Goal: Find specific page/section: Find specific page/section

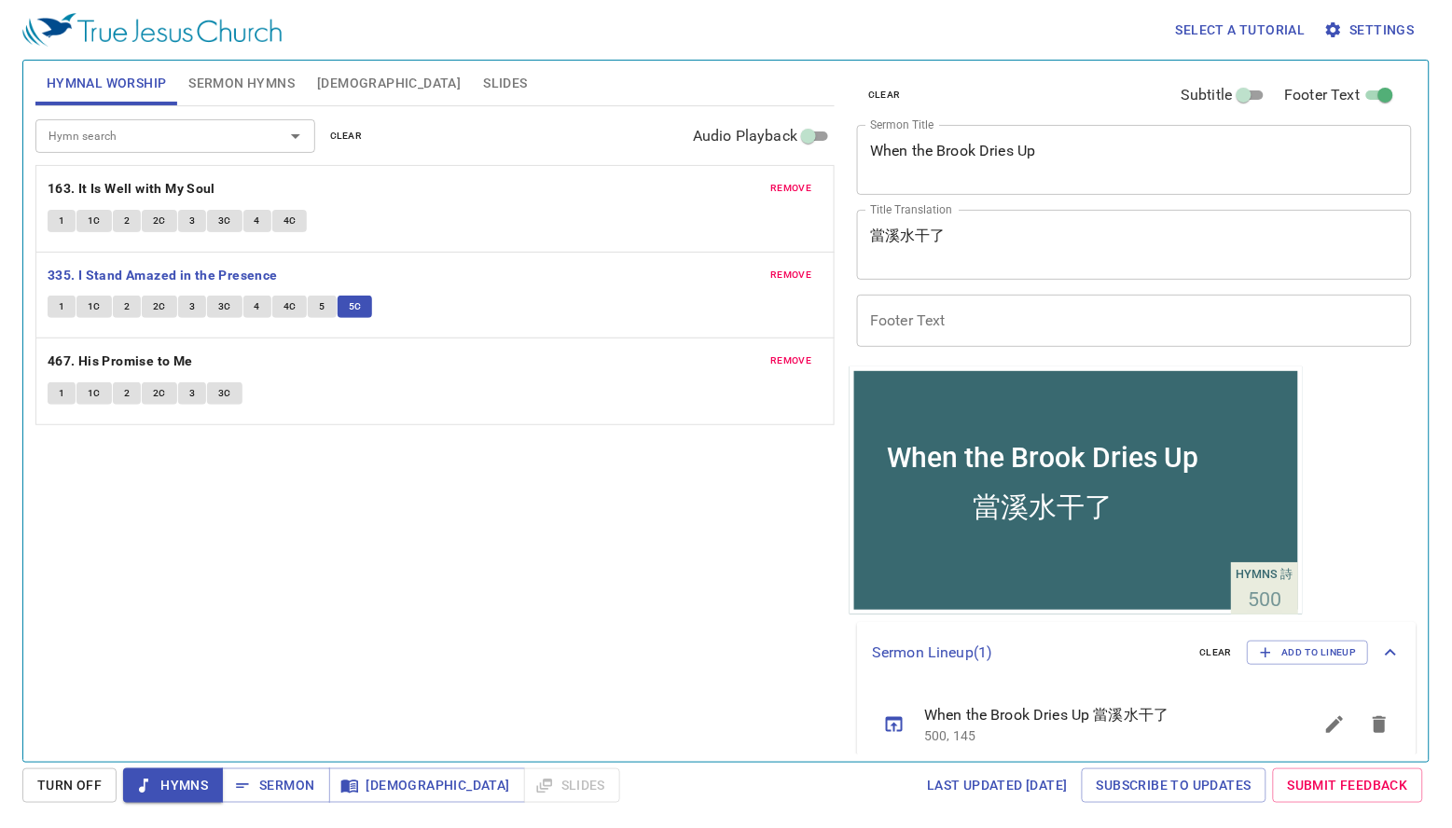
scroll to position [17, 0]
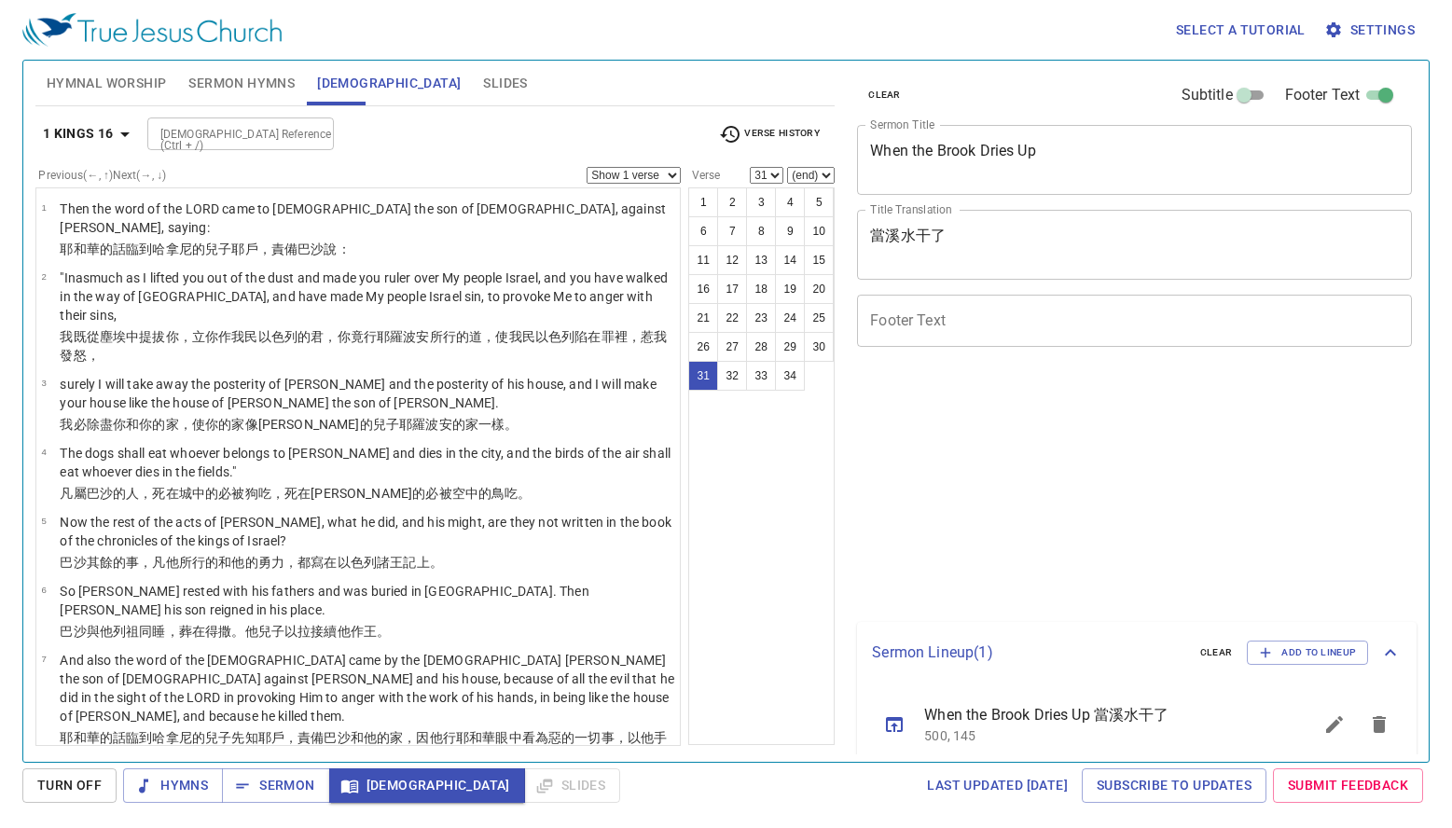
select select "31"
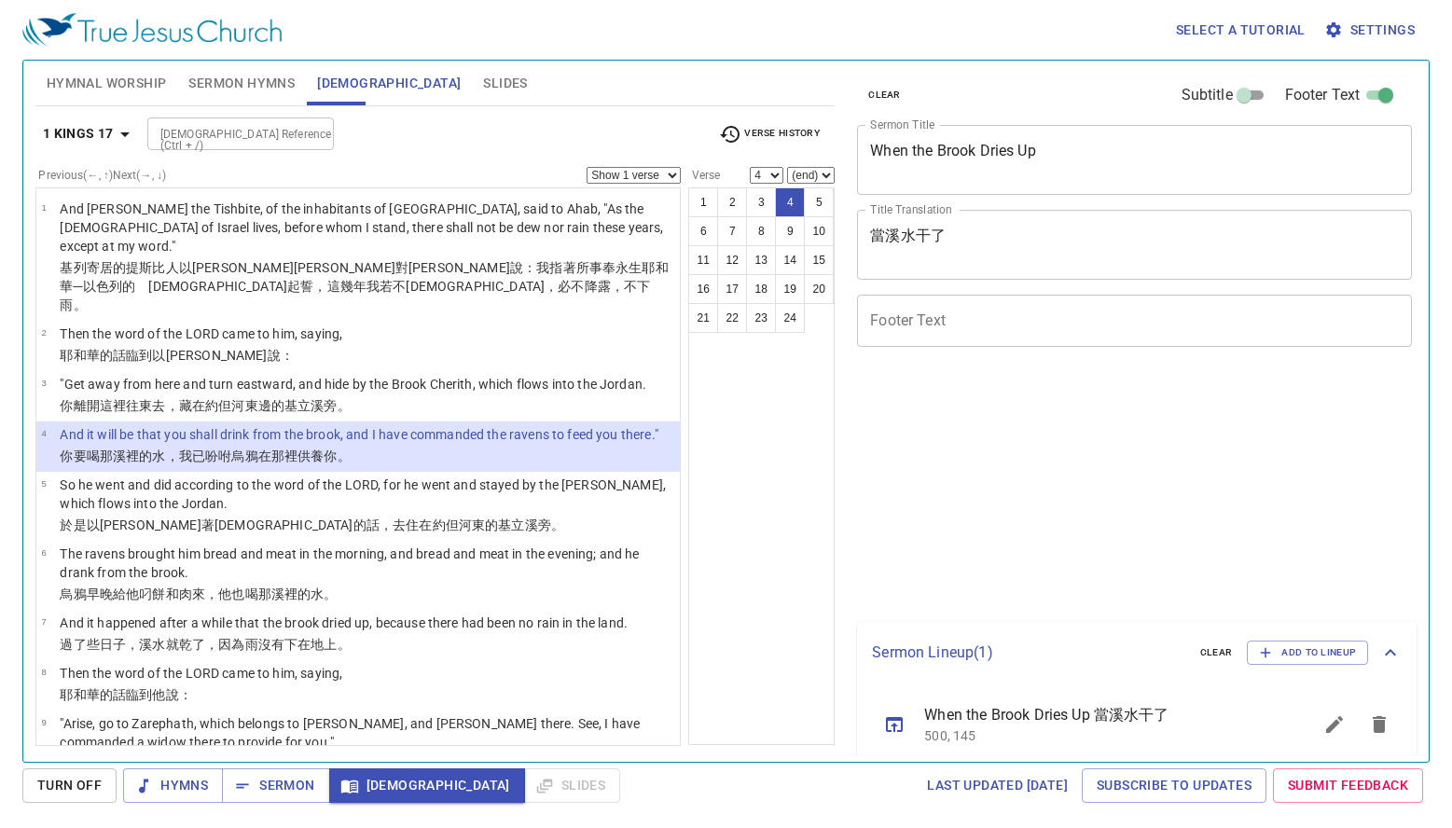
select select "4"
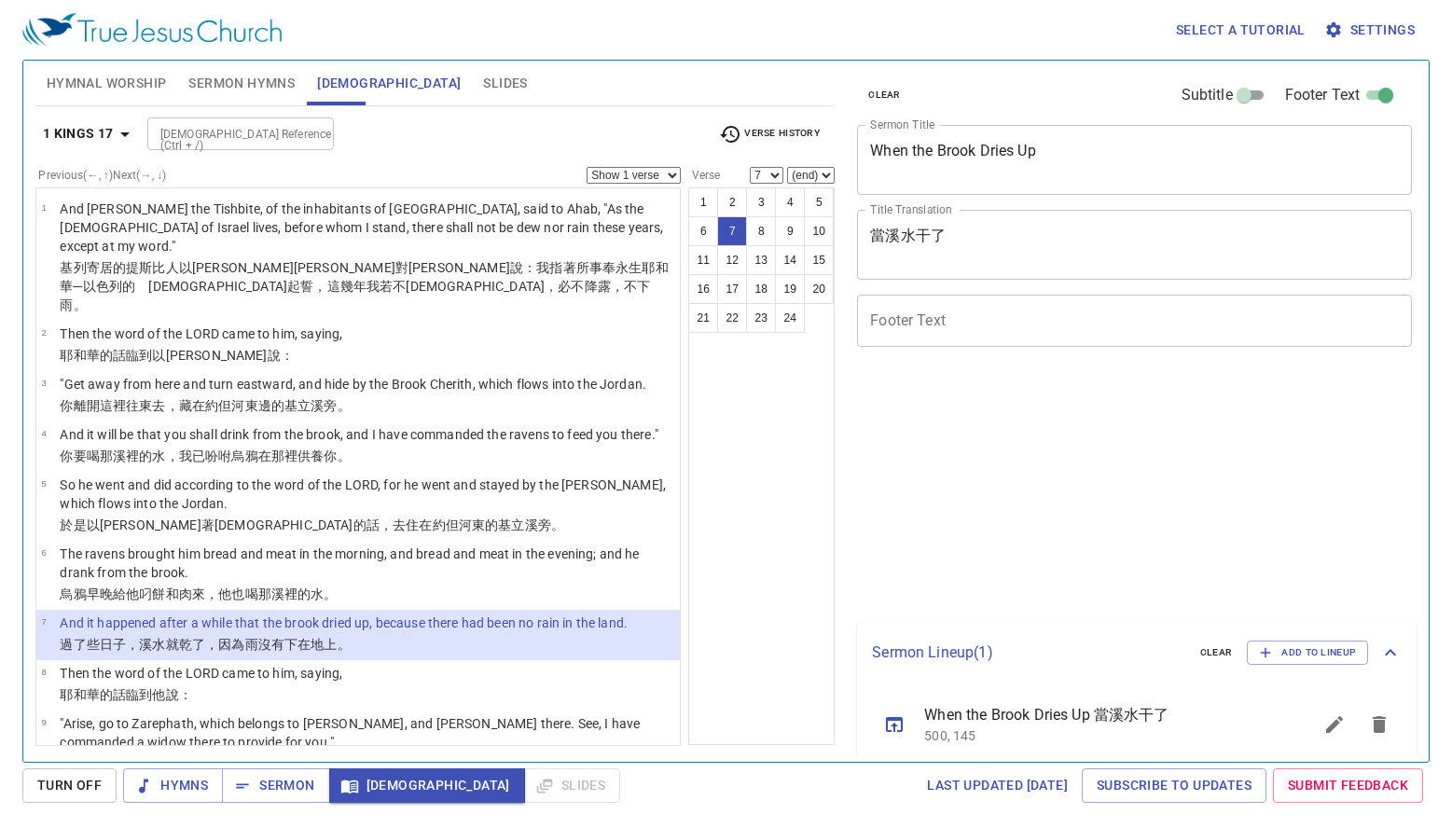
select select "7"
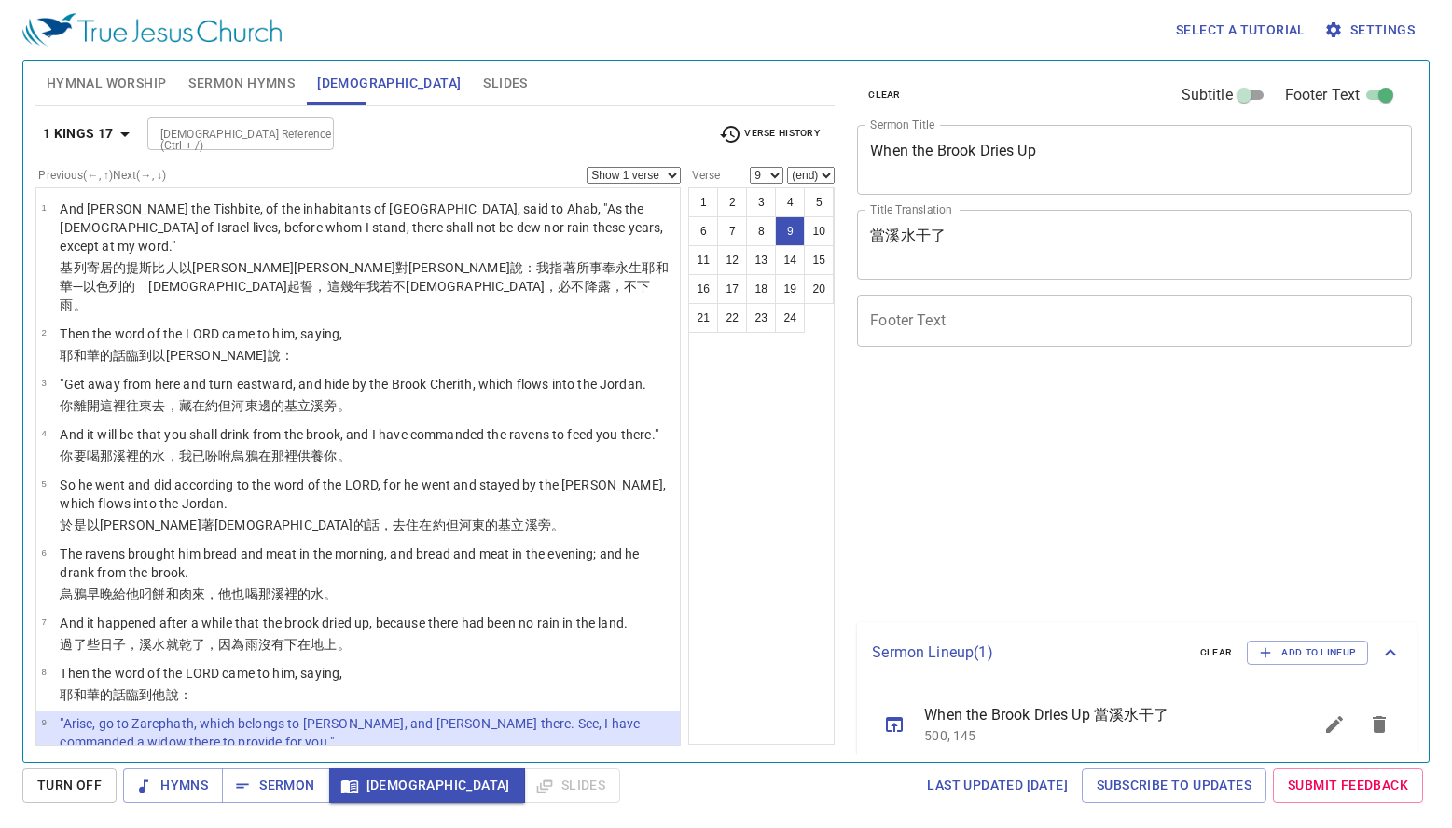
select select "9"
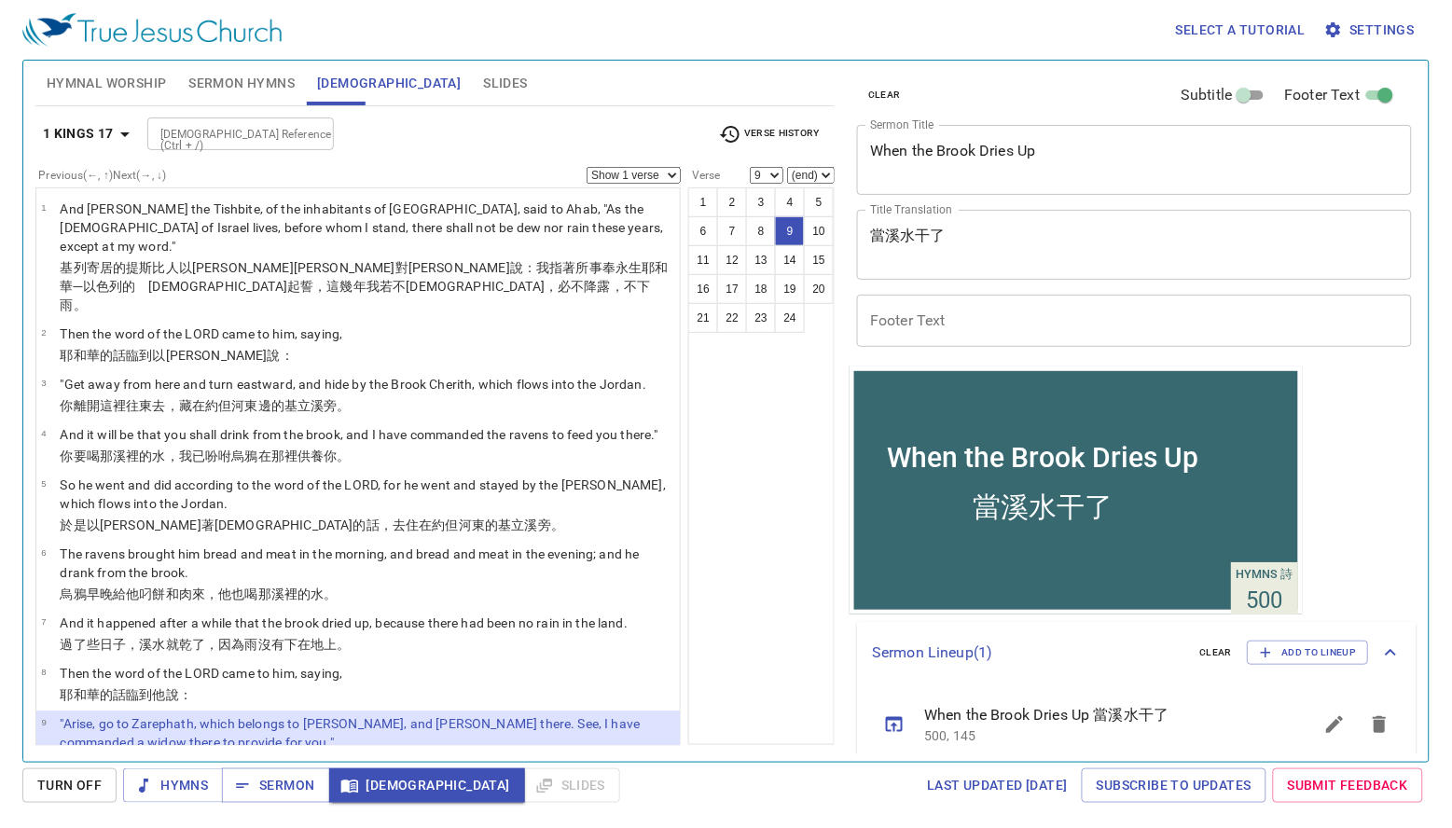
scroll to position [17, 0]
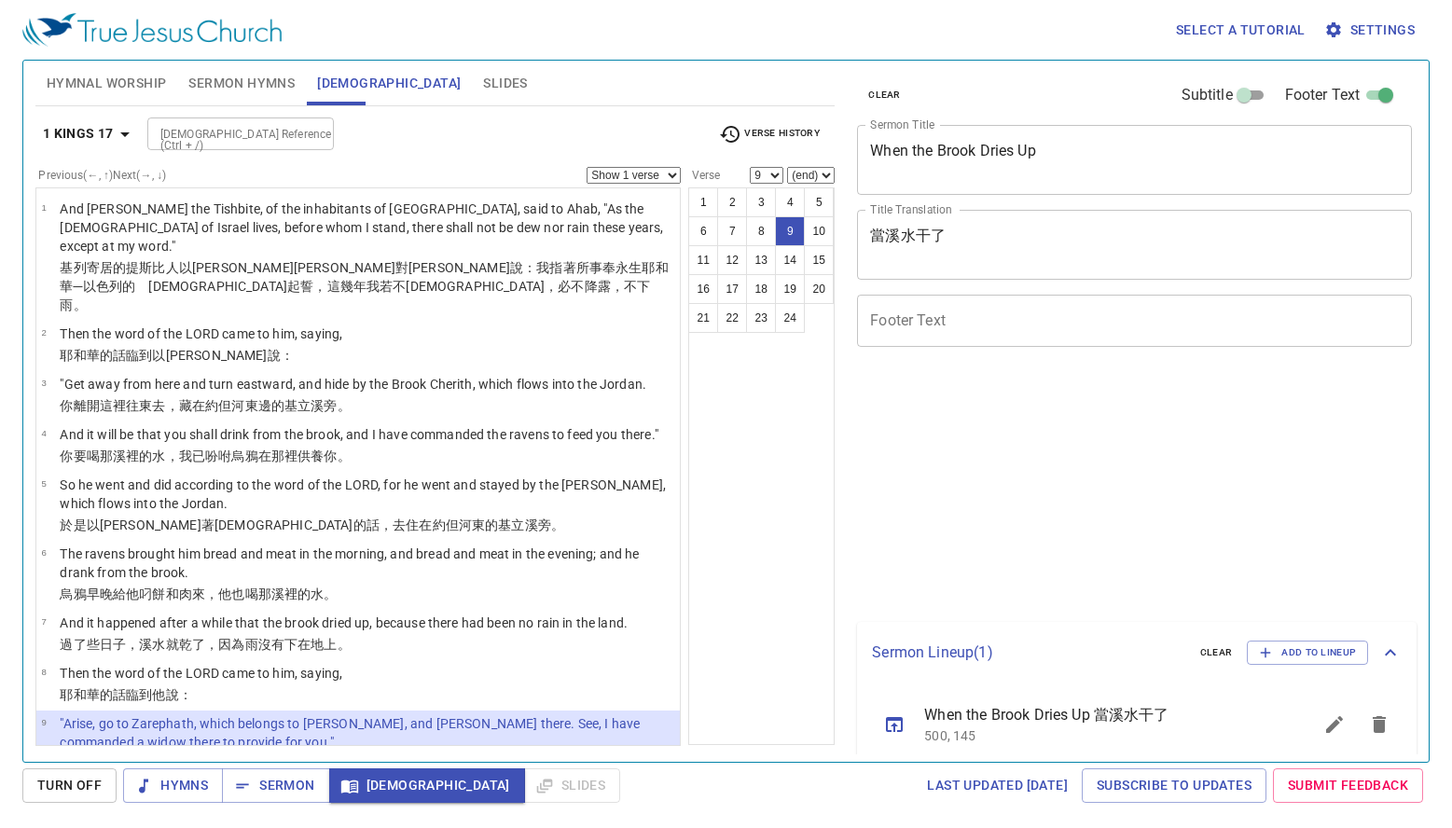
select select "9"
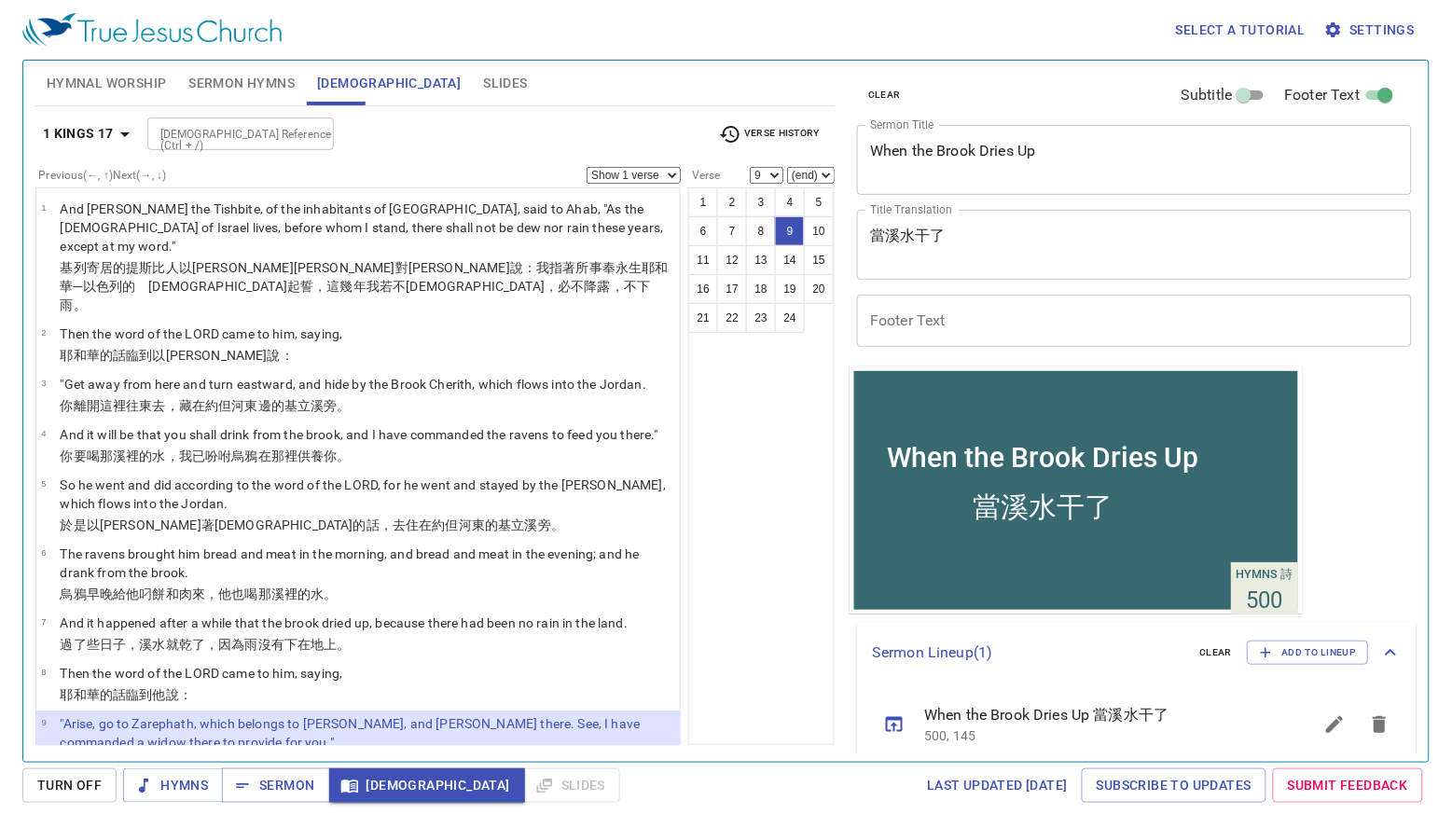
scroll to position [17, 0]
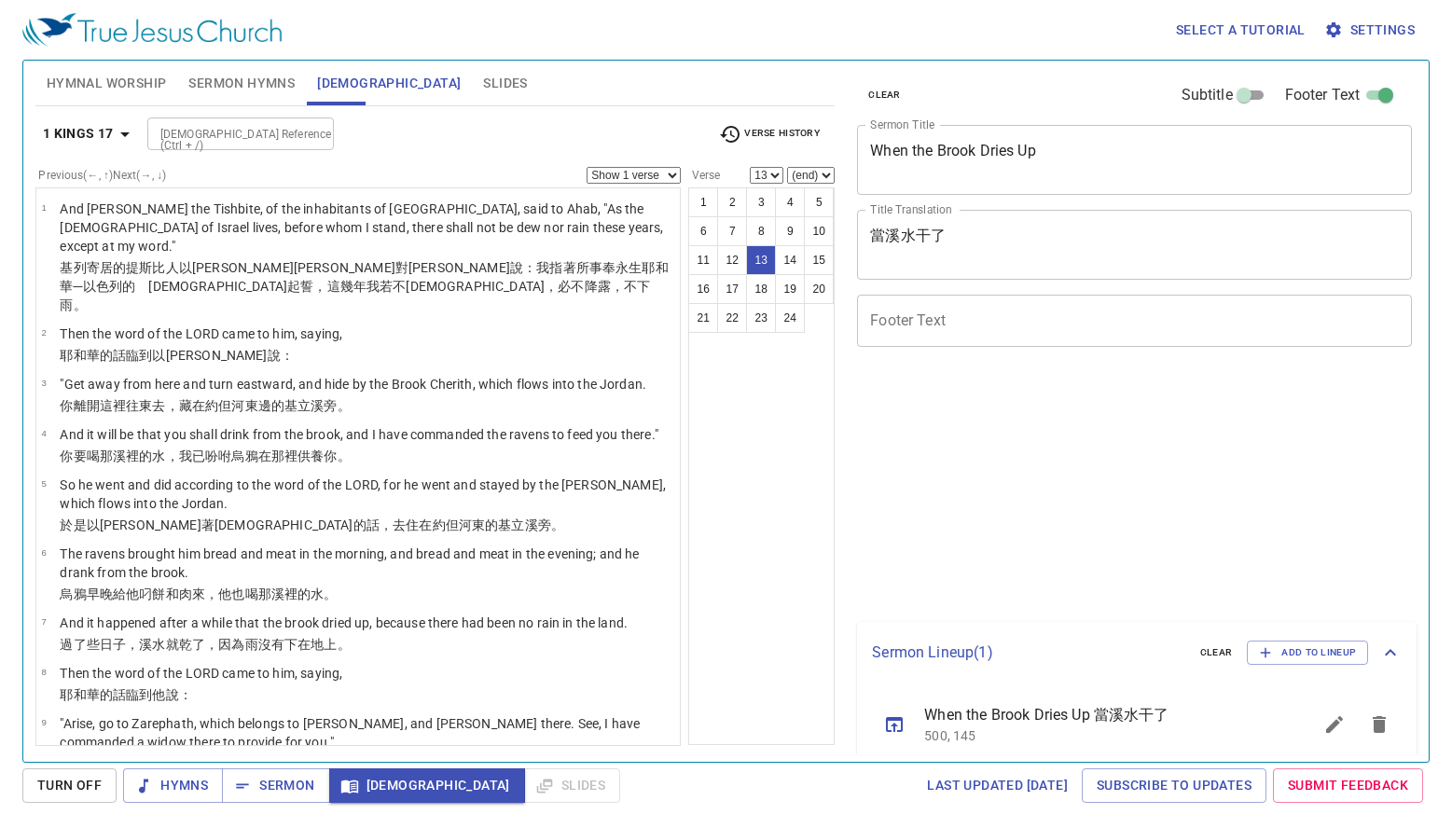
select select "13"
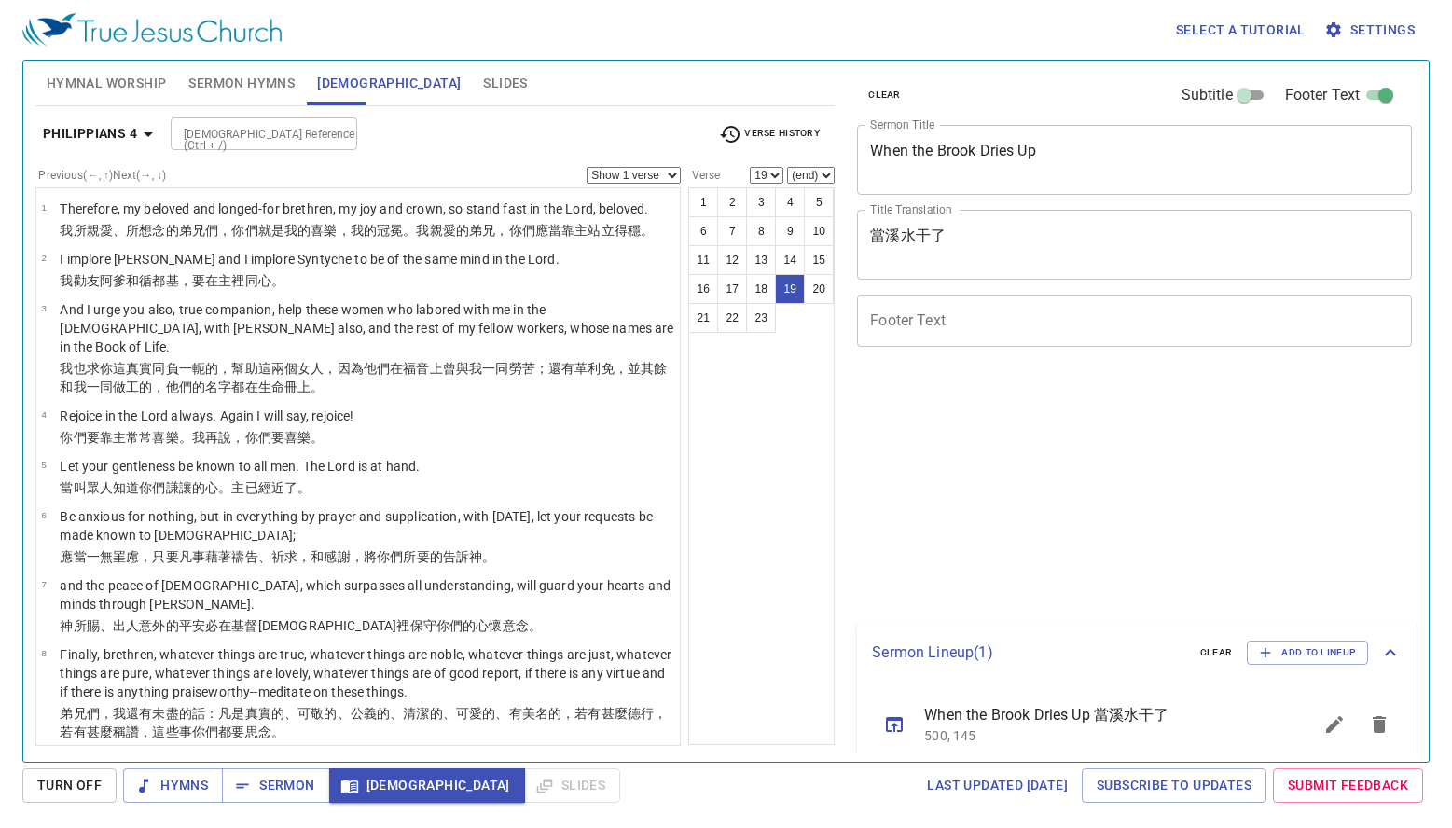
select select "19"
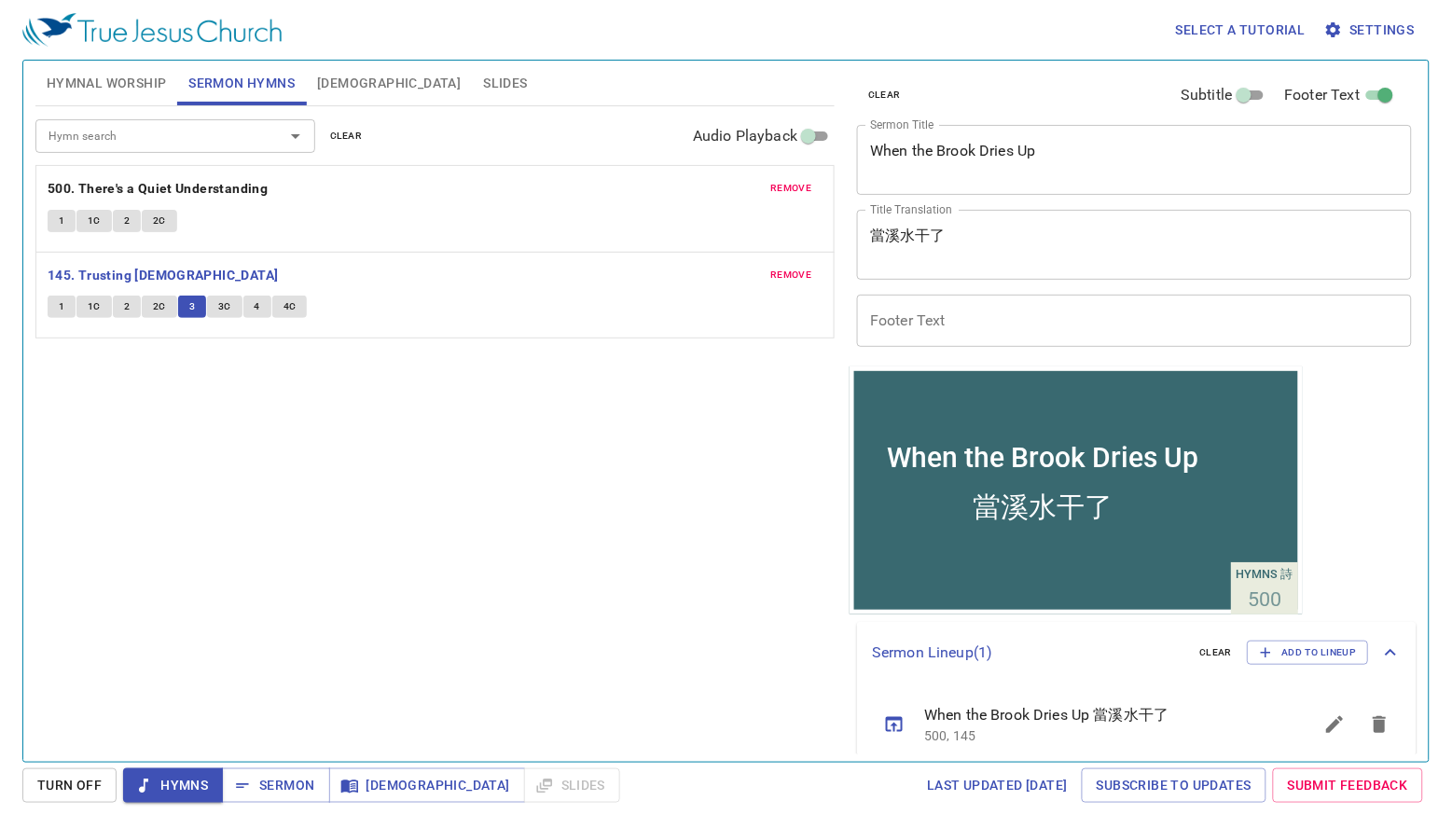
click at [232, 309] on button "3C" at bounding box center [224, 307] width 35 height 22
click at [227, 310] on span "3C" at bounding box center [224, 306] width 13 height 17
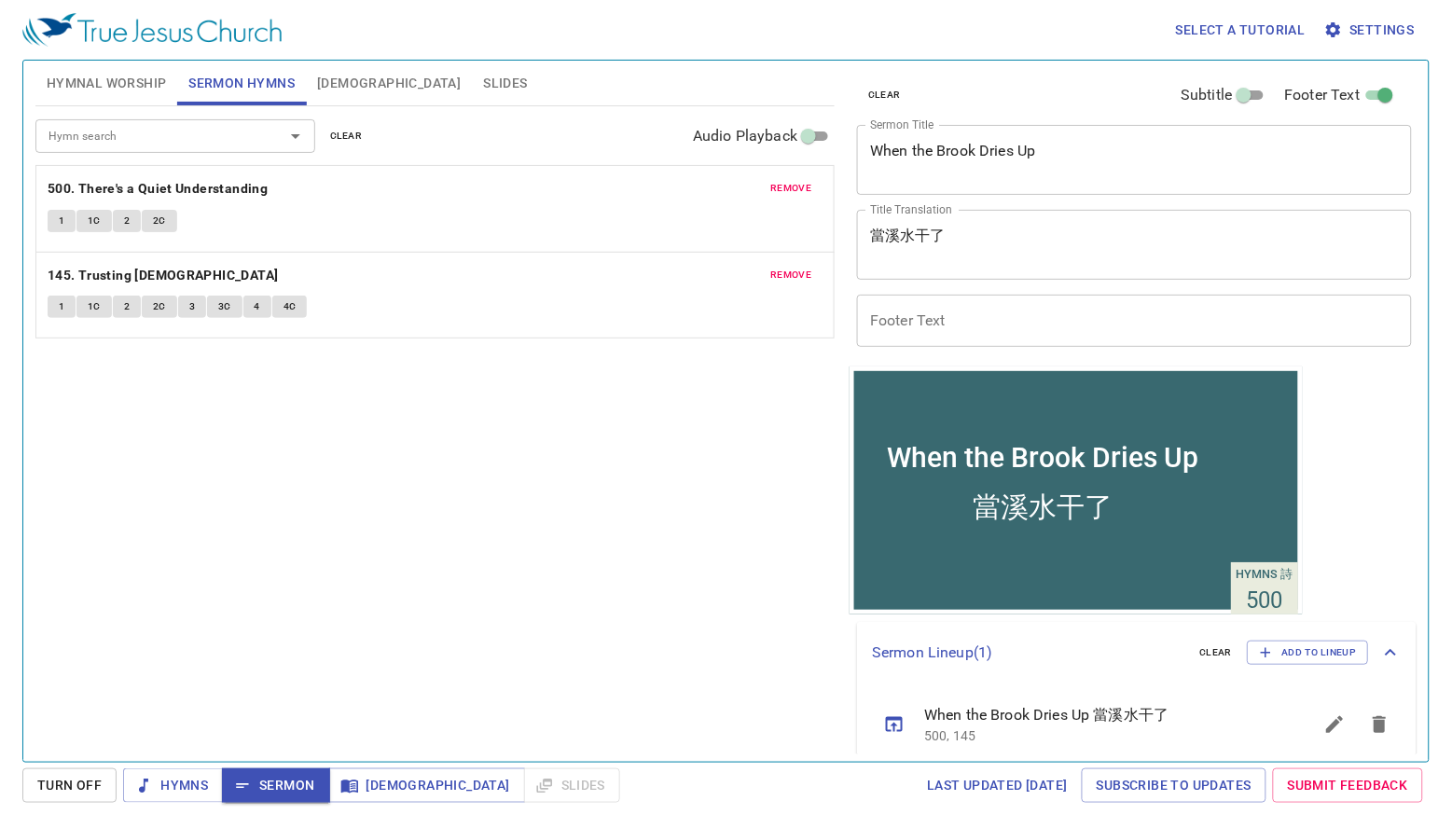
scroll to position [17, 0]
click at [416, 579] on div "Hymn search Hymn search clear Audio Playback remove 500. There's a Quiet Unders…" at bounding box center [434, 426] width 799 height 640
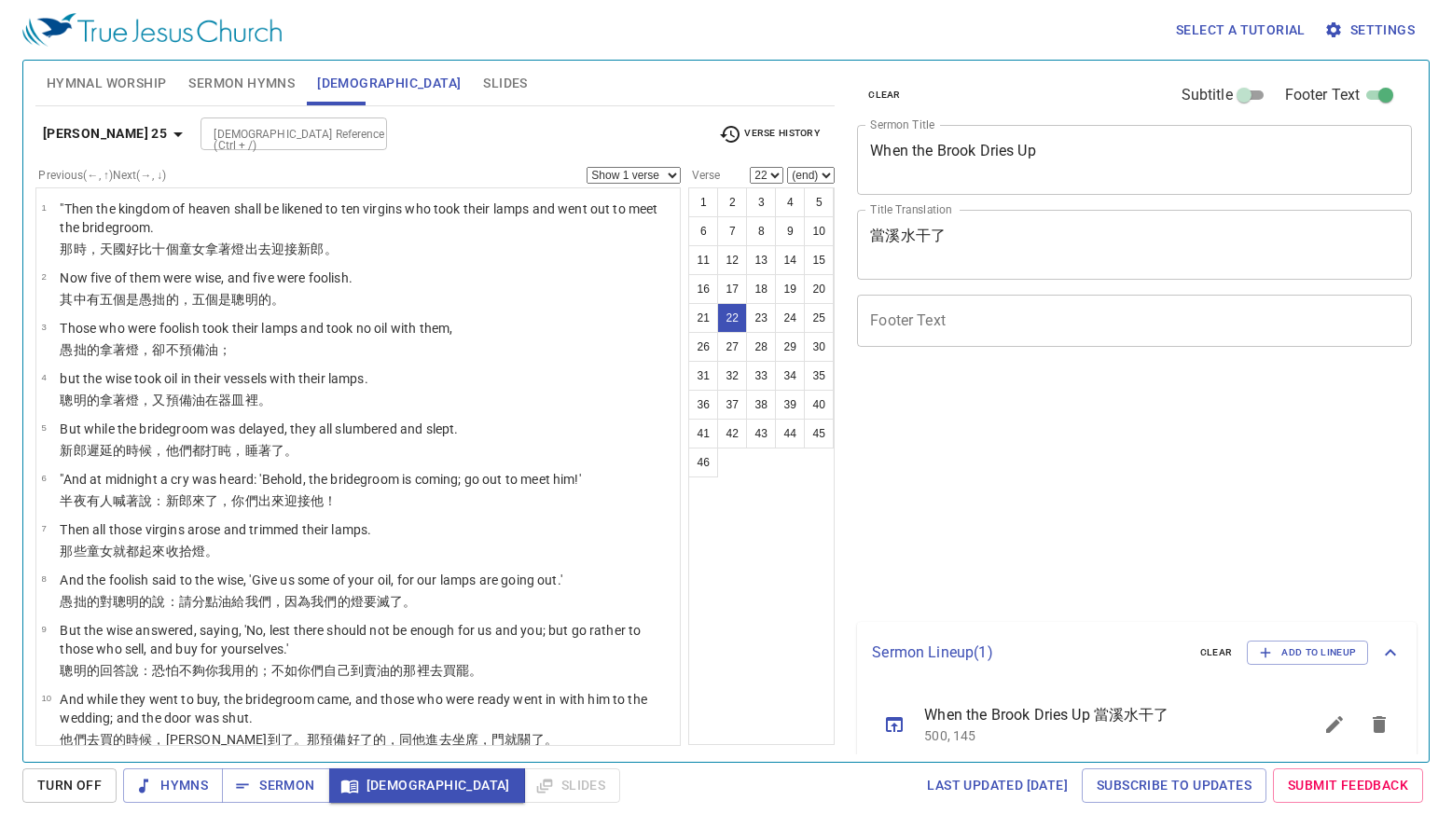
select select "22"
